Goal: Use online tool/utility: Utilize a website feature to perform a specific function

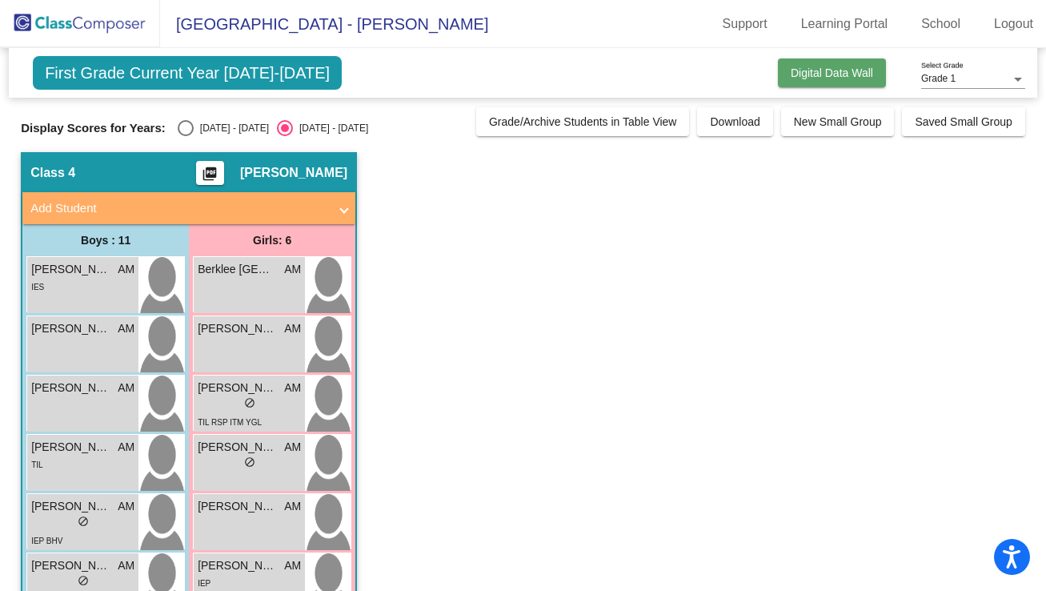
click at [791, 71] on span "Digital Data Wall" at bounding box center [832, 72] width 82 height 13
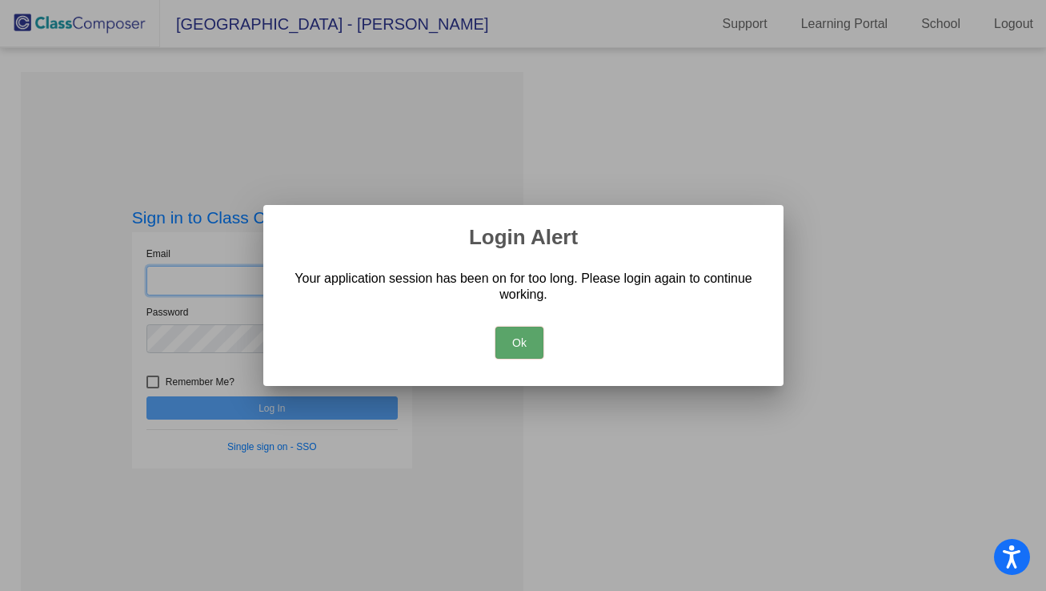
type input "[EMAIL_ADDRESS][DOMAIN_NAME]"
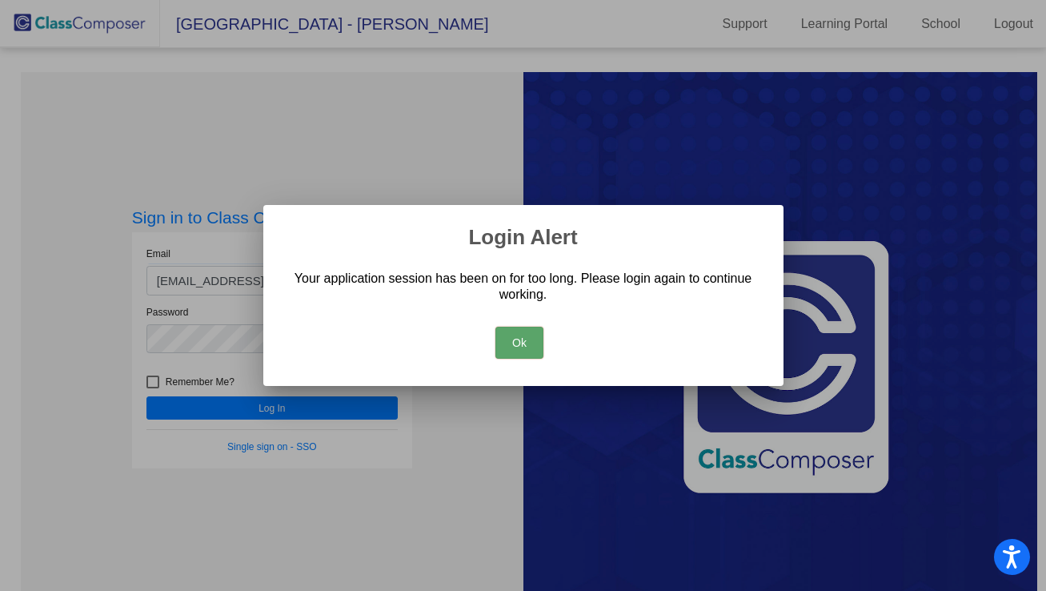
click at [532, 337] on button "Ok" at bounding box center [520, 343] width 48 height 32
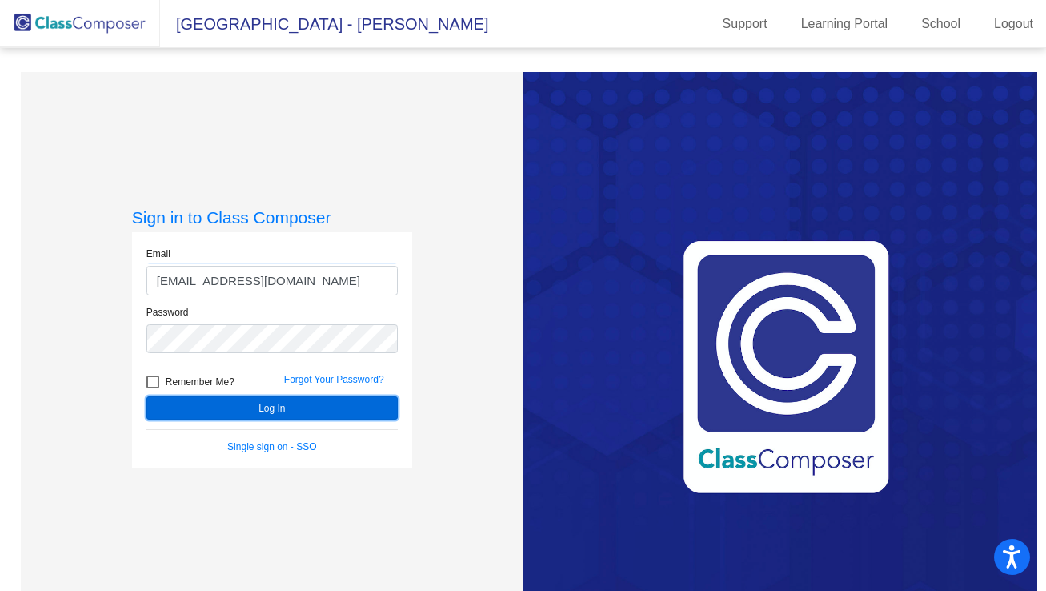
click at [295, 409] on button "Log In" at bounding box center [272, 407] width 251 height 23
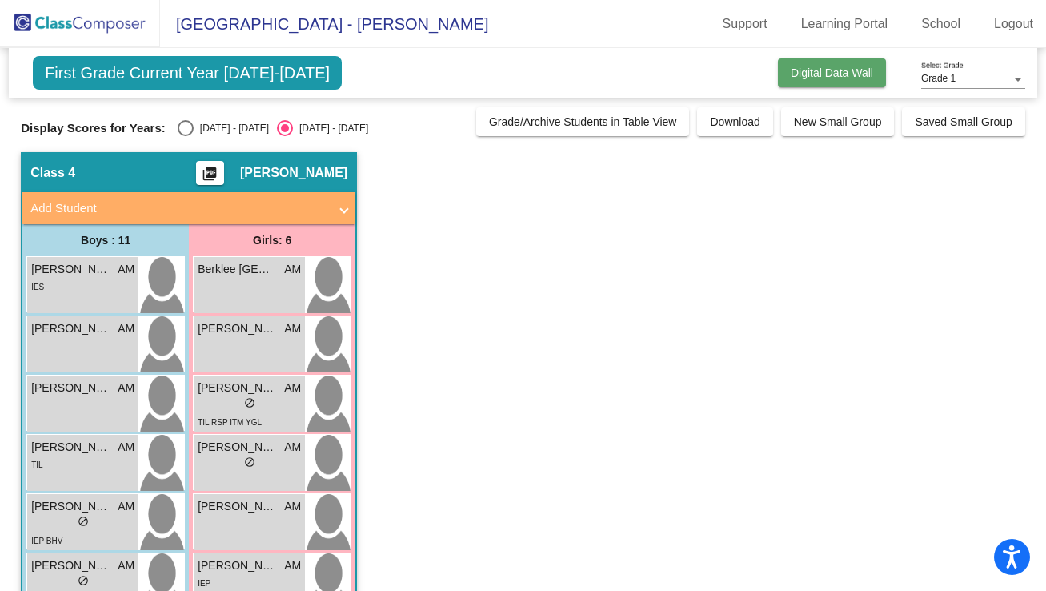
click at [819, 76] on span "Digital Data Wall" at bounding box center [832, 72] width 82 height 13
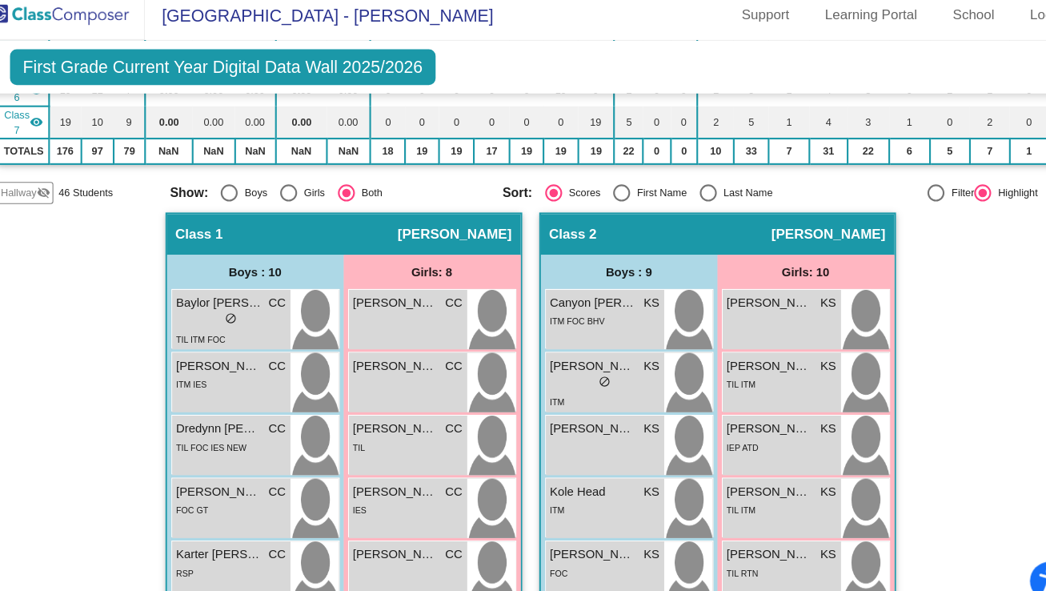
scroll to position [365, 0]
